Goal: Check status: Check status

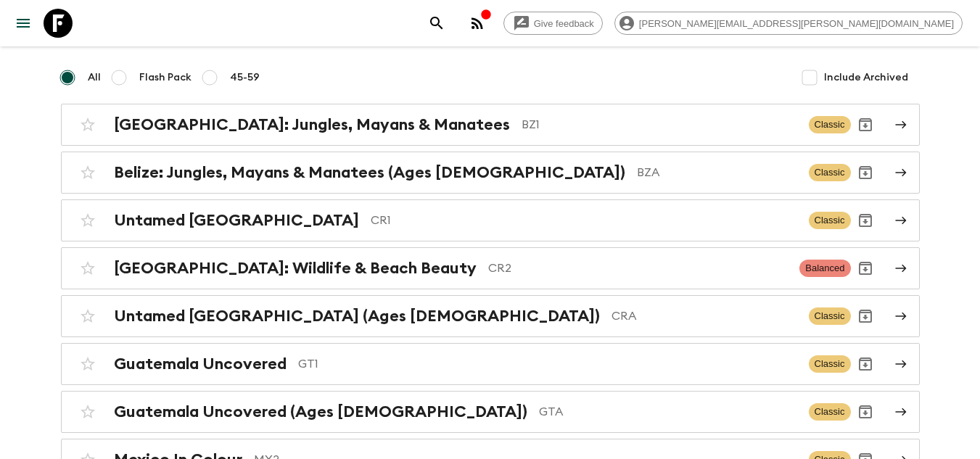
scroll to position [145, 0]
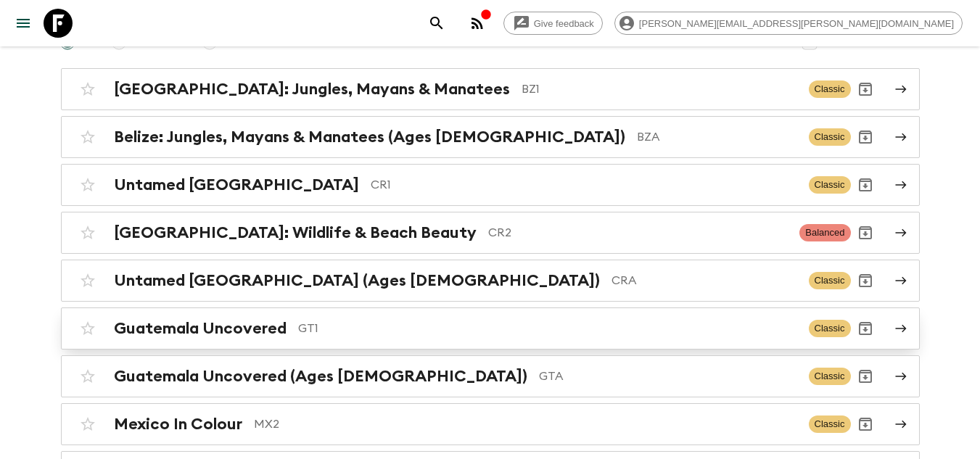
click at [331, 333] on p "GT1" at bounding box center [547, 328] width 499 height 17
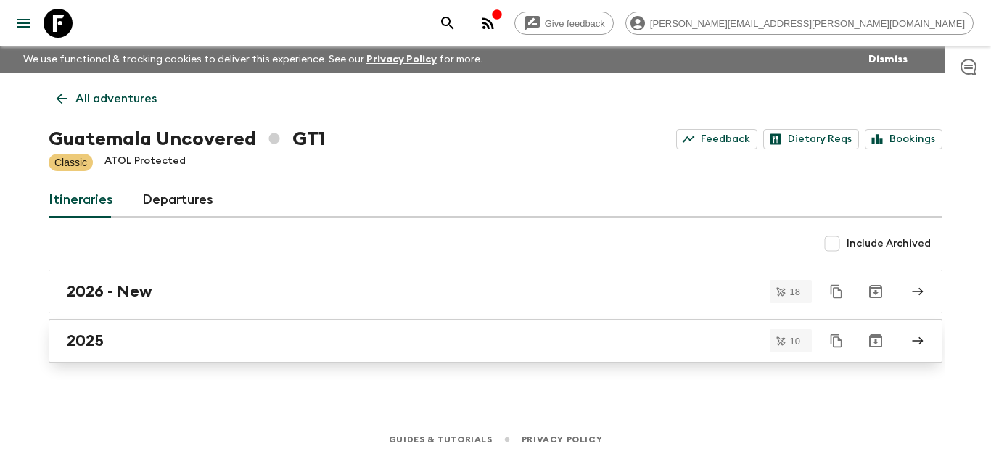
click at [409, 347] on div "2025" at bounding box center [482, 340] width 830 height 19
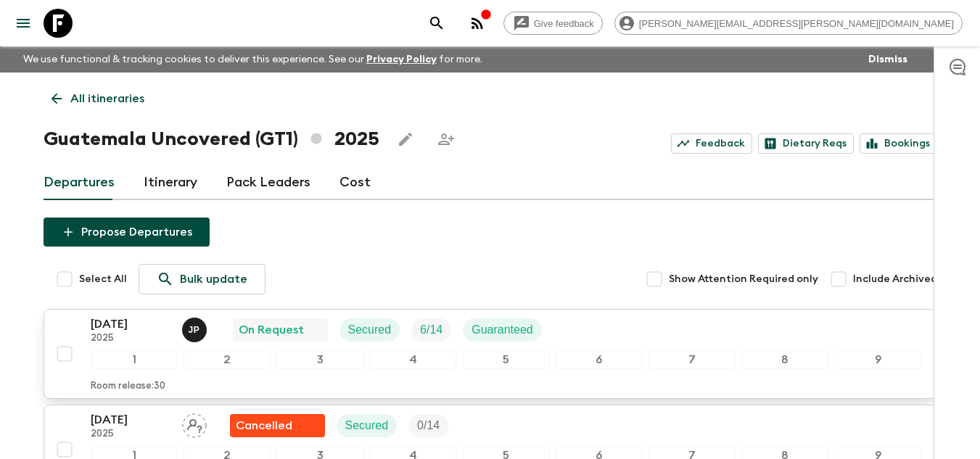
click at [112, 330] on p "[DATE]" at bounding box center [131, 324] width 80 height 17
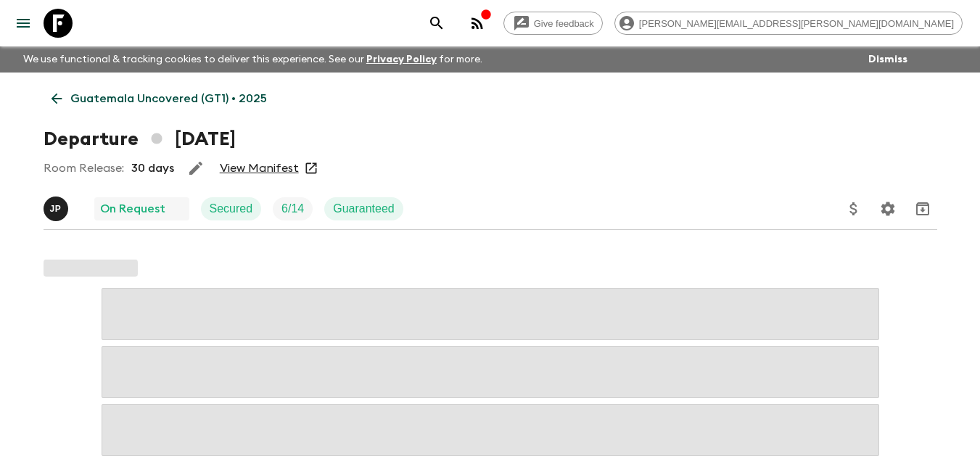
click at [235, 168] on link "View Manifest" at bounding box center [259, 168] width 79 height 15
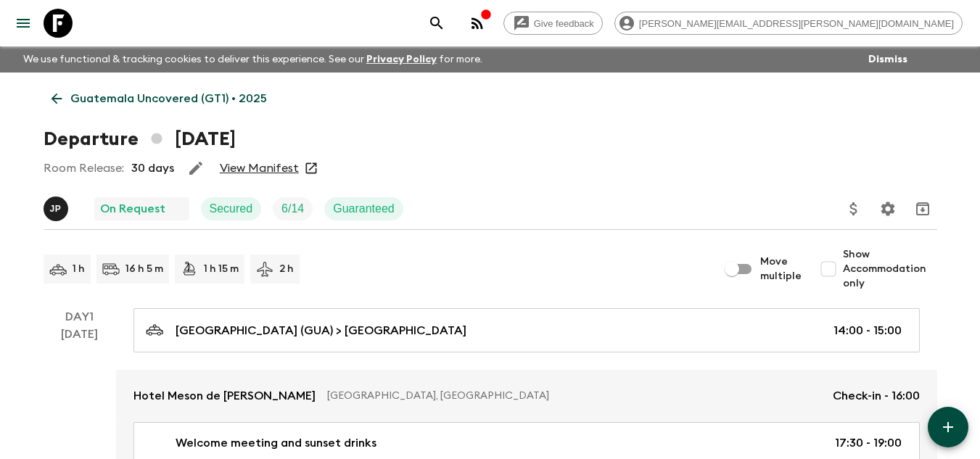
click at [71, 40] on div at bounding box center [47, 23] width 61 height 41
click at [67, 22] on icon at bounding box center [58, 23] width 29 height 29
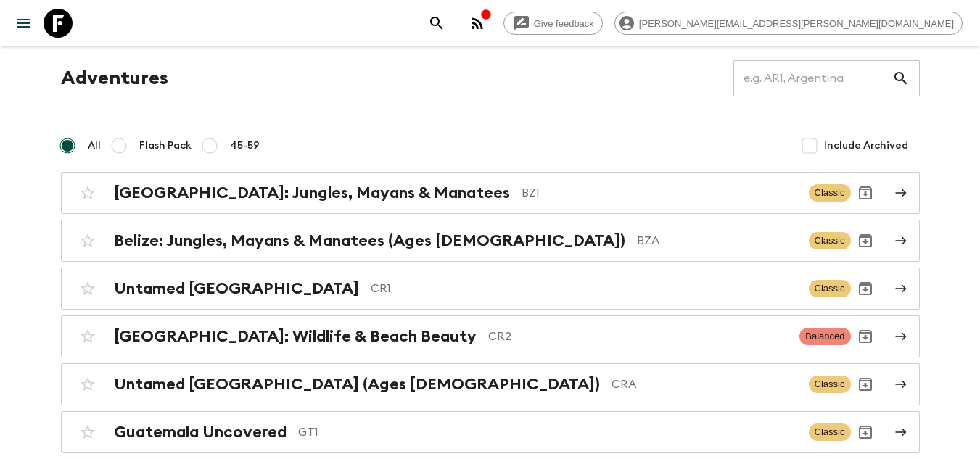
scroll to position [259, 0]
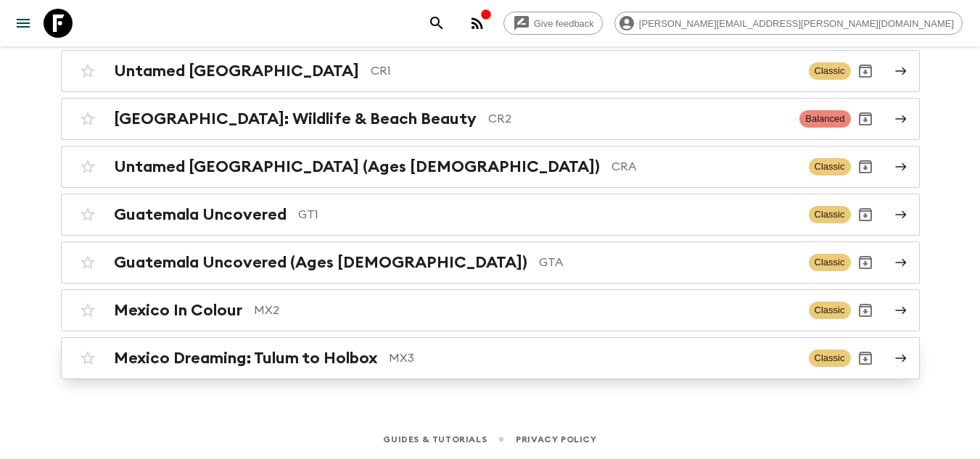
click at [366, 360] on h2 "Mexico Dreaming: Tulum to Holbox" at bounding box center [245, 358] width 263 height 19
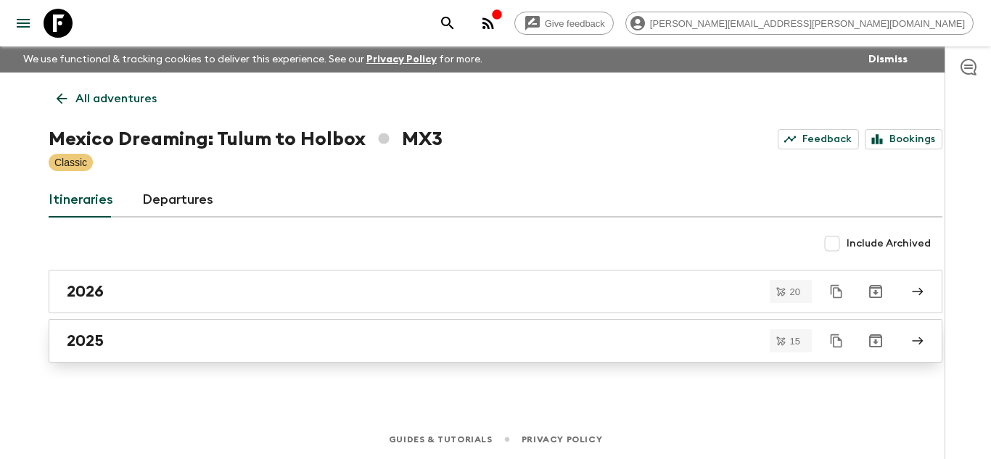
click at [434, 329] on link "2025" at bounding box center [496, 341] width 894 height 44
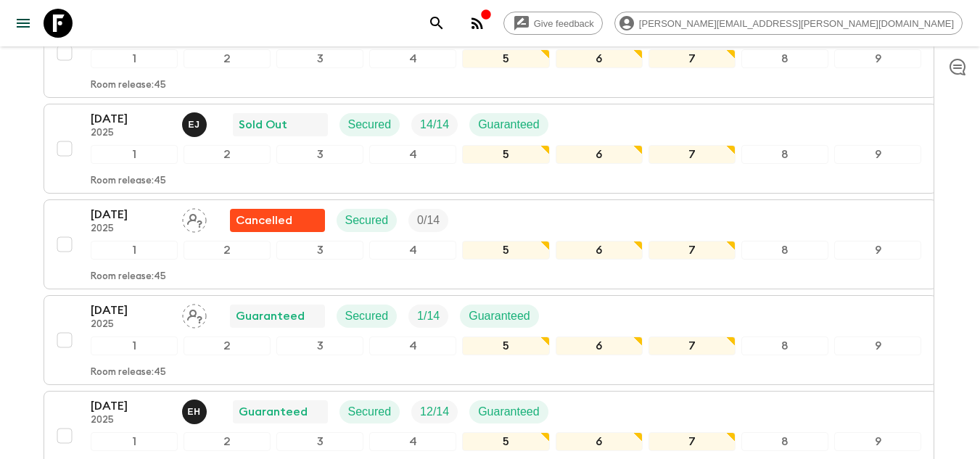
scroll to position [34, 0]
